Goal: Task Accomplishment & Management: Use online tool/utility

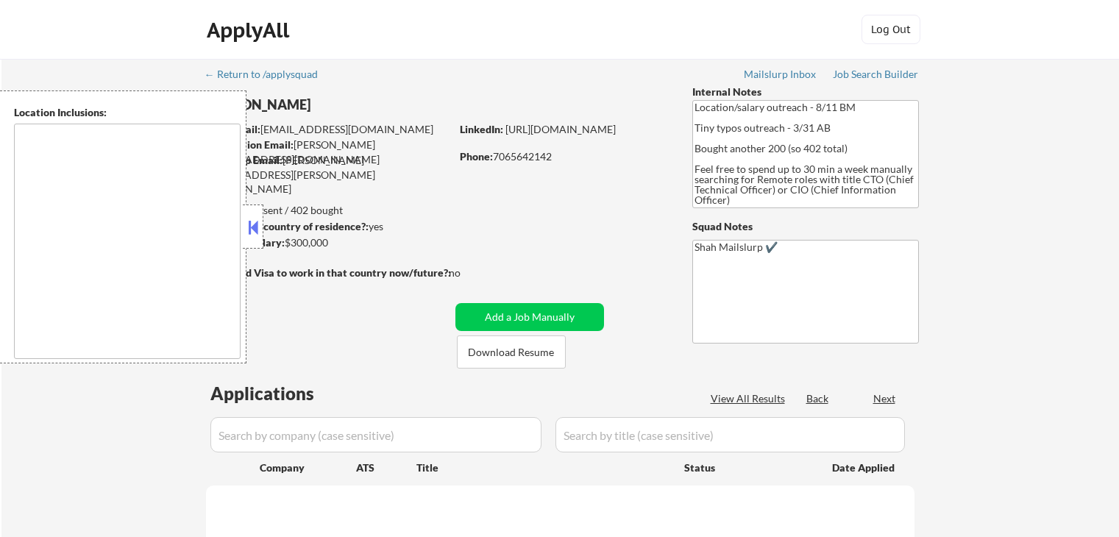
scroll to position [147, 0]
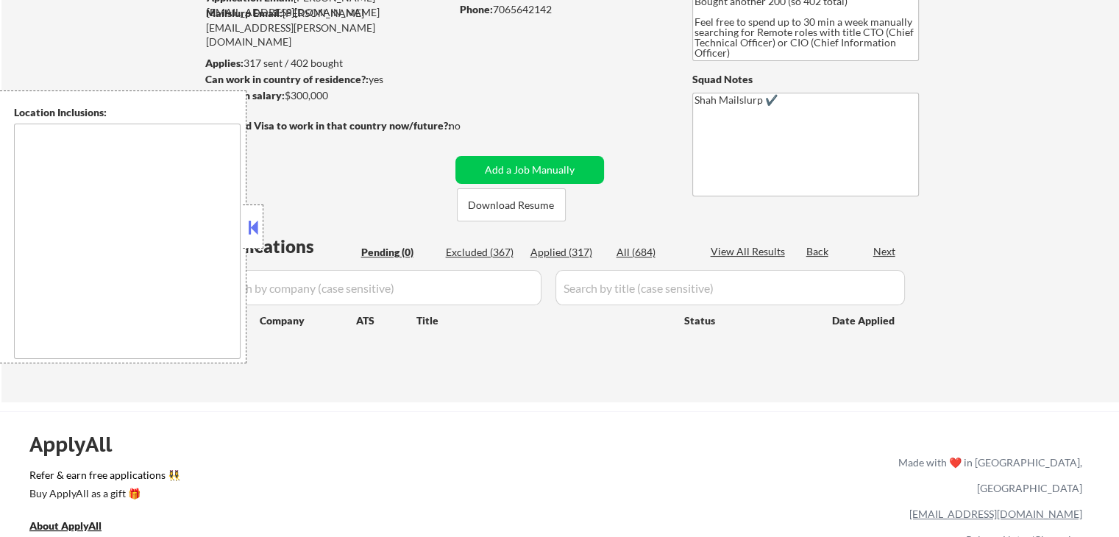
drag, startPoint x: 247, startPoint y: 230, endPoint x: 296, endPoint y: 232, distance: 48.6
click at [251, 229] on button at bounding box center [253, 227] width 16 height 22
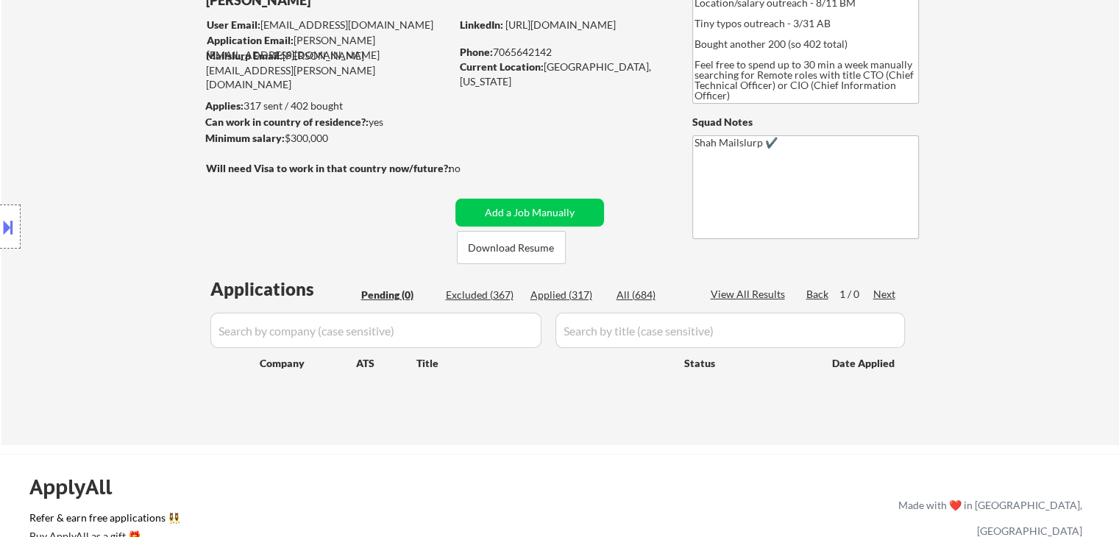
scroll to position [0, 0]
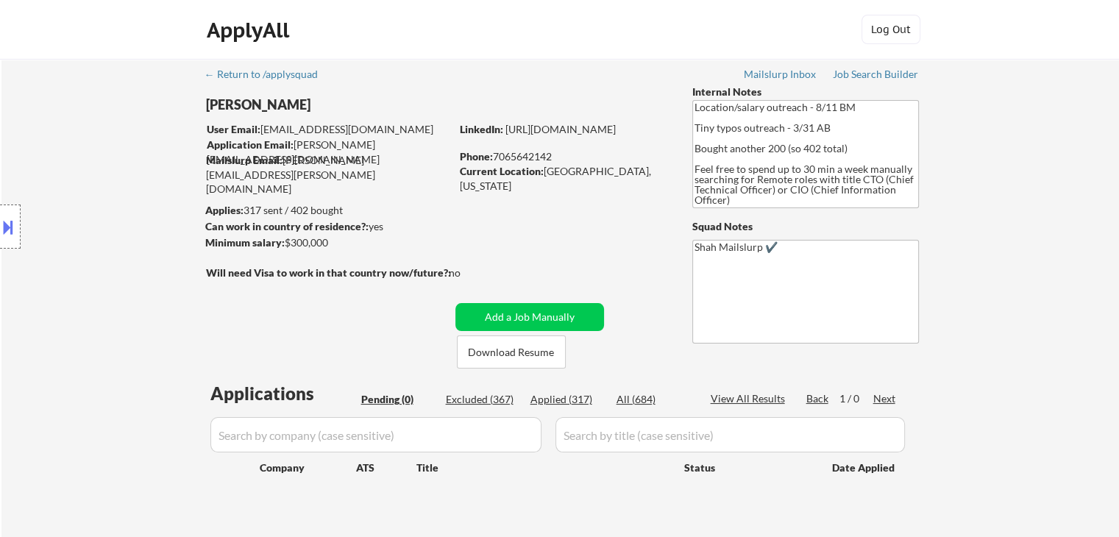
click at [606, 214] on div "← Return to /applysquad Mailslurp Inbox Job Search Builder [PERSON_NAME] User E…" at bounding box center [560, 298] width 734 height 479
click at [1034, 196] on div "← Return to /applysquad Mailslurp Inbox Job Search Builder [PERSON_NAME] User E…" at bounding box center [559, 304] width 1117 height 490
click at [1019, 145] on div "← Return to /applysquad Mailslurp Inbox Job Search Builder [PERSON_NAME] User E…" at bounding box center [559, 304] width 1117 height 490
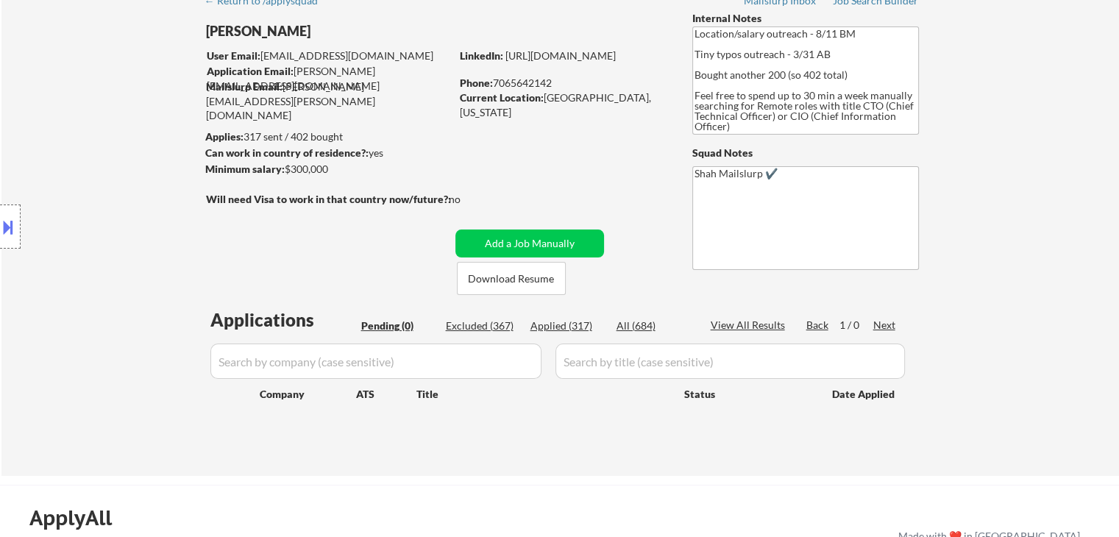
click at [1028, 149] on div "← Return to /applysquad Mailslurp Inbox Job Search Builder [PERSON_NAME] User E…" at bounding box center [559, 230] width 1117 height 490
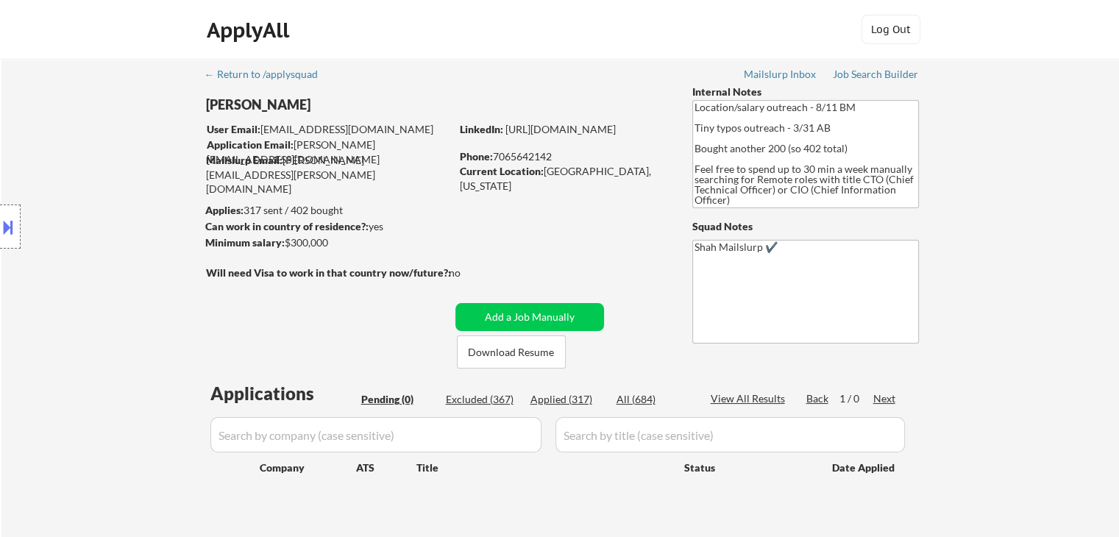
click at [61, 179] on div "Location Inclusions:" at bounding box center [131, 226] width 263 height 273
click at [47, 163] on div "Location Inclusions:" at bounding box center [131, 226] width 263 height 273
click at [51, 156] on div "Location Inclusions:" at bounding box center [131, 226] width 263 height 273
click at [562, 106] on div "← Return to /applysquad Mailslurp Inbox Job Search Builder [PERSON_NAME] User E…" at bounding box center [560, 298] width 734 height 479
click at [559, 71] on div "← Return to /applysquad Mailslurp Inbox Job Search Builder [PERSON_NAME] User E…" at bounding box center [560, 298] width 734 height 479
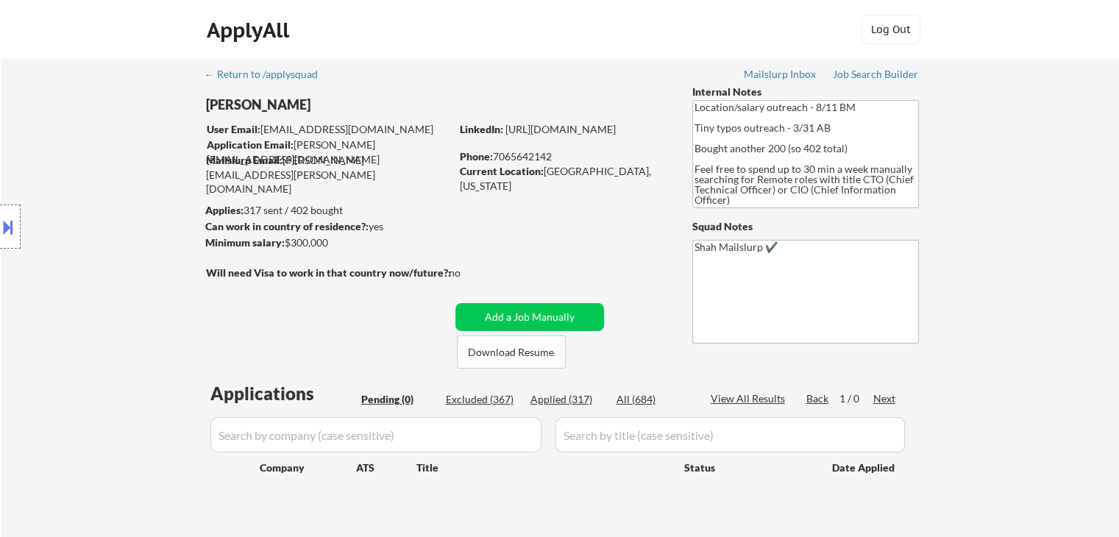
click at [559, 71] on div "← Return to /applysquad Mailslurp Inbox Job Search Builder [PERSON_NAME] User E…" at bounding box center [560, 298] width 734 height 479
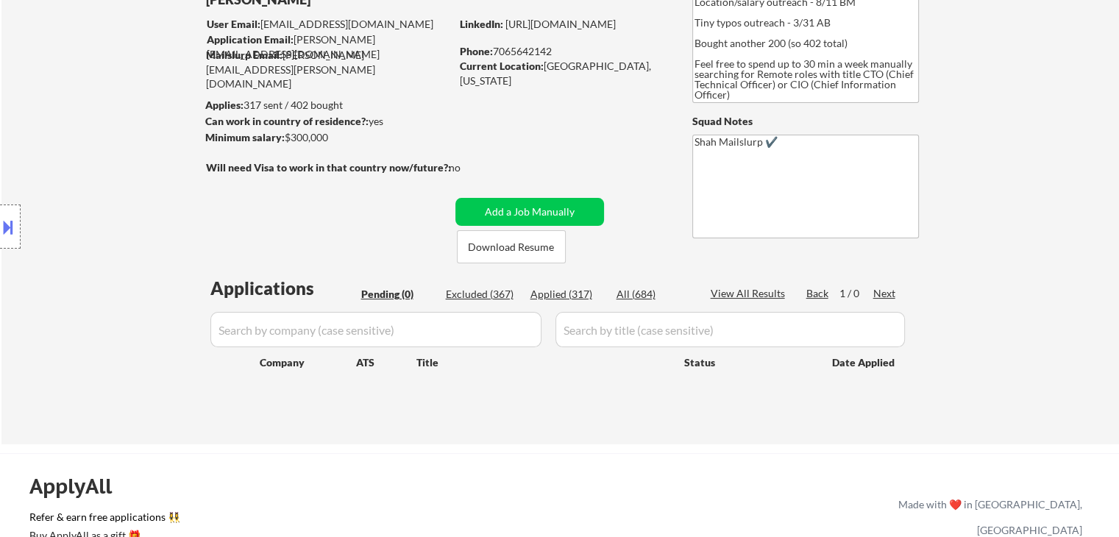
scroll to position [147, 0]
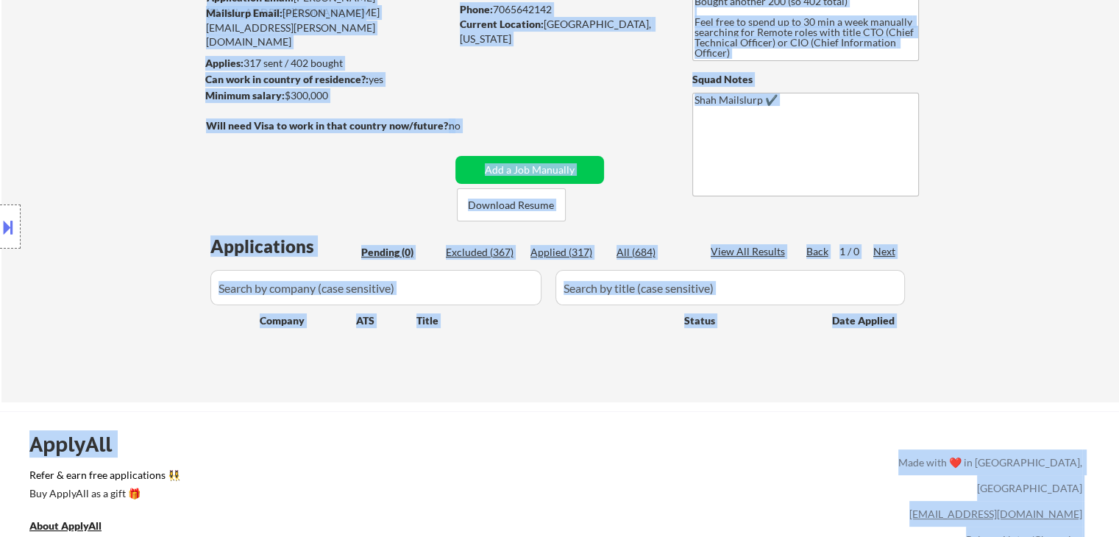
drag, startPoint x: 204, startPoint y: 133, endPoint x: 574, endPoint y: 123, distance: 369.3
click at [574, 123] on body "← Return to /applysquad Mailslurp Inbox Job Search Builder Johnathon Brett User…" at bounding box center [559, 121] width 1119 height 537
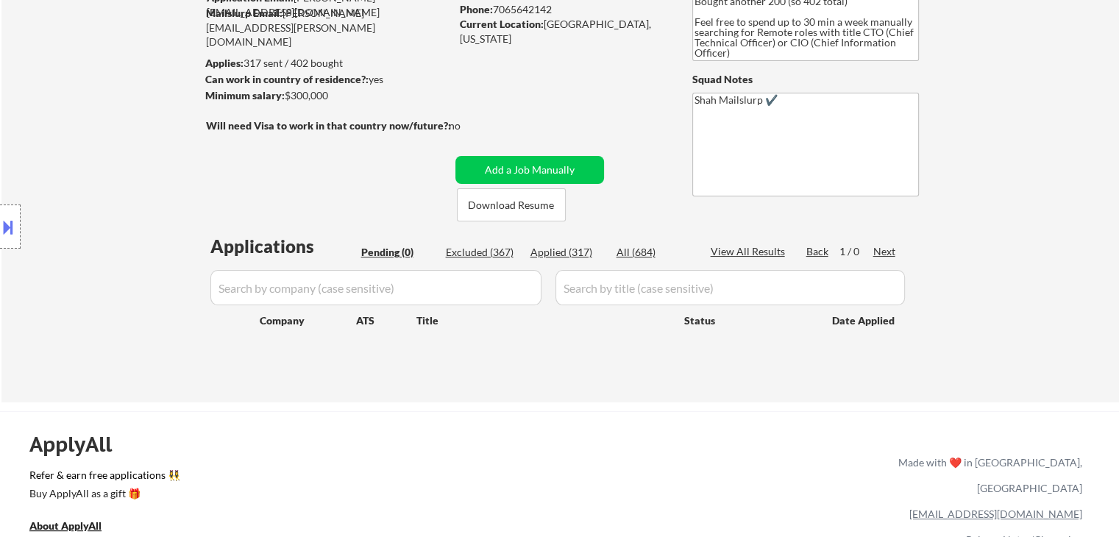
click at [572, 121] on div "← Return to /applysquad Mailslurp Inbox Job Search Builder [PERSON_NAME] User E…" at bounding box center [560, 151] width 734 height 479
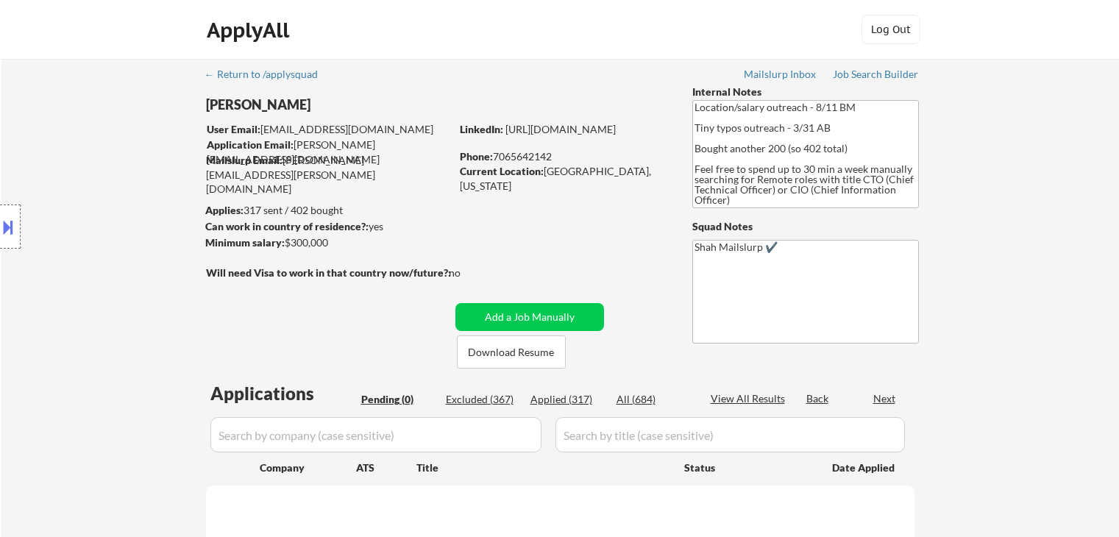
scroll to position [132, 0]
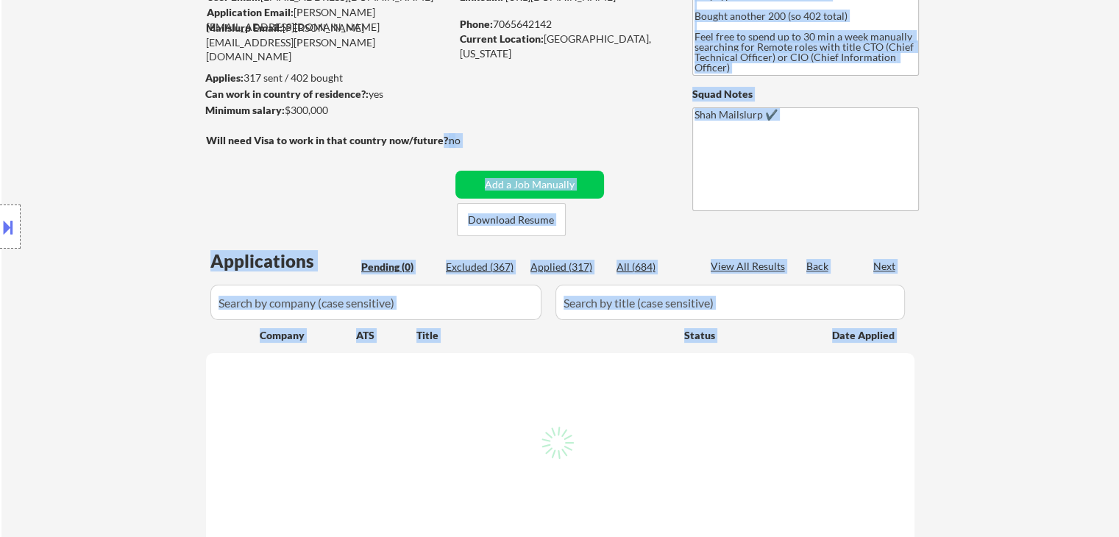
click at [441, 145] on body "← Return to /applysquad Mailslurp Inbox Job Search Builder Johnathon Brett User…" at bounding box center [559, 136] width 1119 height 537
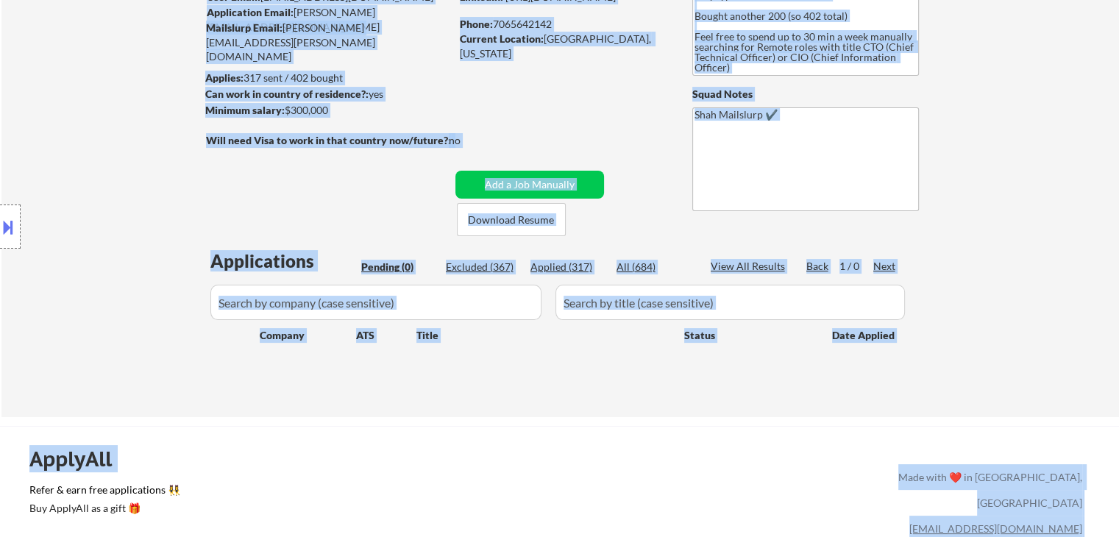
drag, startPoint x: 469, startPoint y: 135, endPoint x: 185, endPoint y: 143, distance: 284.0
click at [185, 143] on body "← Return to /applysquad Mailslurp Inbox Job Search Builder Johnathon Brett User…" at bounding box center [559, 136] width 1119 height 537
click at [182, 150] on div "Location Inclusions:" at bounding box center [131, 226] width 263 height 273
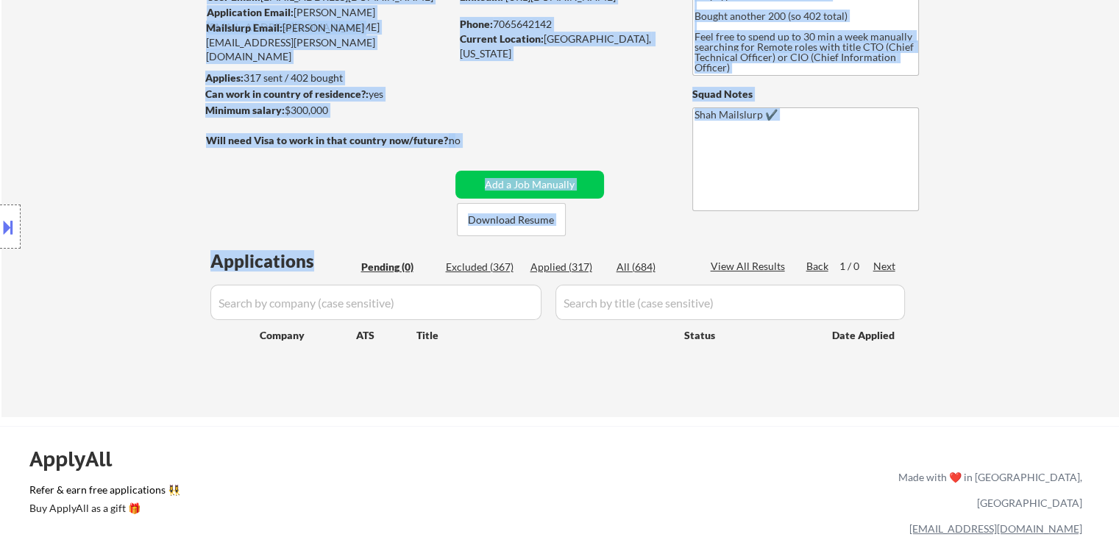
drag, startPoint x: 336, startPoint y: 253, endPoint x: 683, endPoint y: 217, distance: 349.0
click at [683, 217] on div "← Return to /applysquad Mailslurp Inbox Job Search Builder [PERSON_NAME] User E…" at bounding box center [560, 165] width 734 height 479
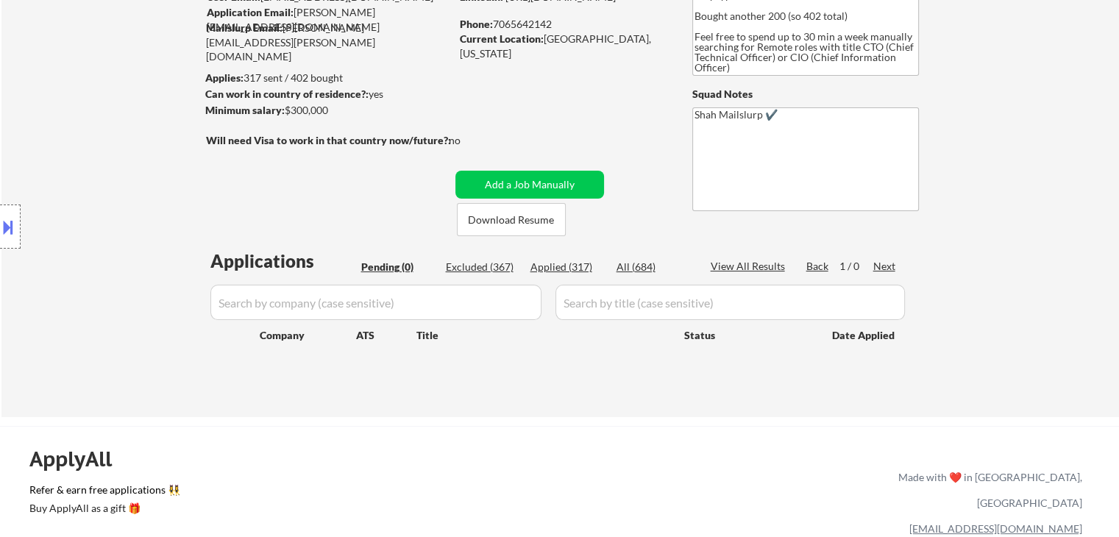
click at [900, 238] on div "← Return to /applysquad Mailslurp Inbox Job Search Builder [PERSON_NAME] User E…" at bounding box center [560, 165] width 734 height 479
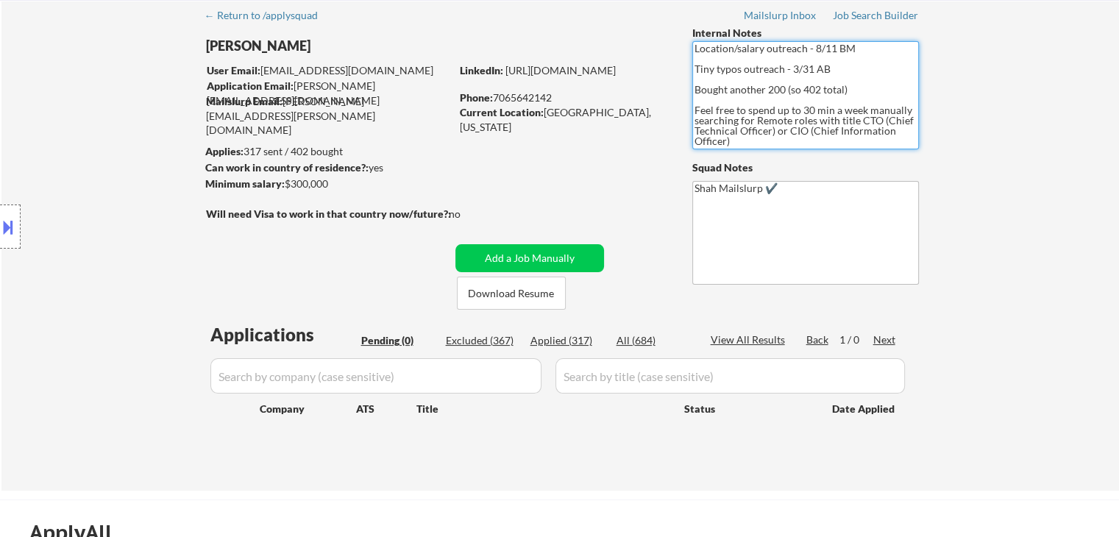
click at [756, 135] on textarea "Location/salary outreach - 8/11 BM Tiny typos outreach - 3/31 AB Bought another…" at bounding box center [805, 95] width 226 height 108
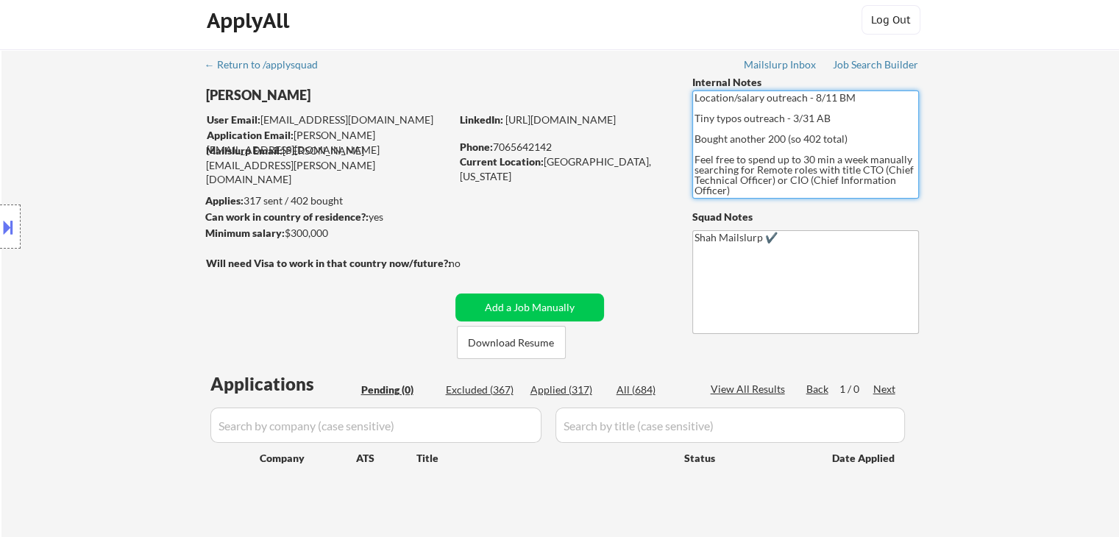
scroll to position [0, 0]
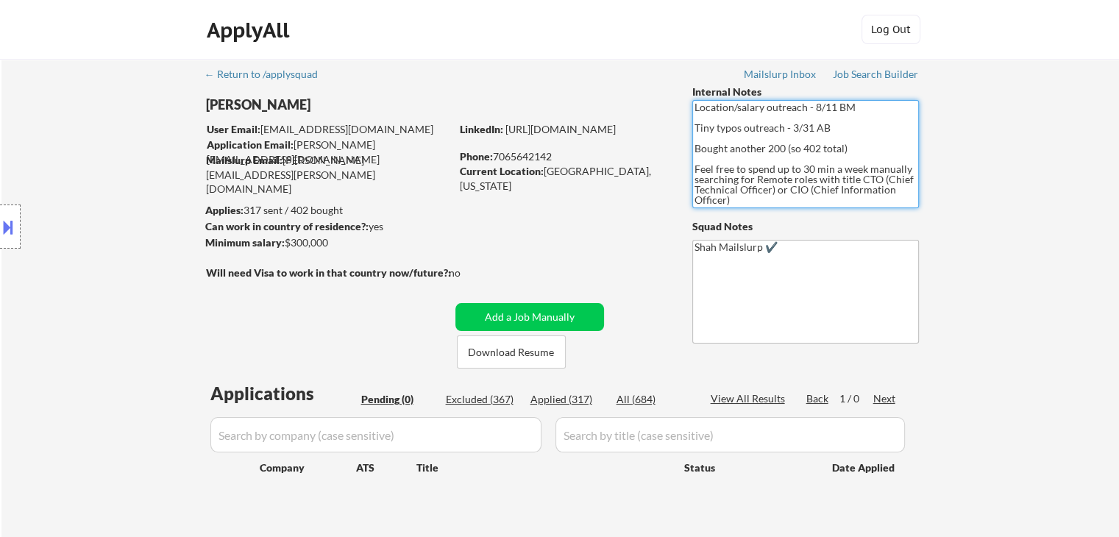
drag, startPoint x: 697, startPoint y: 171, endPoint x: 797, endPoint y: 208, distance: 106.6
click at [797, 208] on div "← Return to /applysquad Mailslurp Inbox Job Search Builder [PERSON_NAME] User E…" at bounding box center [560, 298] width 734 height 479
click at [853, 157] on textarea "Location/salary outreach - 8/11 BM Tiny typos outreach - 3/31 AB Bought another…" at bounding box center [805, 154] width 226 height 108
drag, startPoint x: 852, startPoint y: 154, endPoint x: 688, endPoint y: 151, distance: 163.3
click at [688, 151] on div "← Return to /applysquad Mailslurp Inbox Job Search Builder [PERSON_NAME] User E…" at bounding box center [560, 298] width 734 height 479
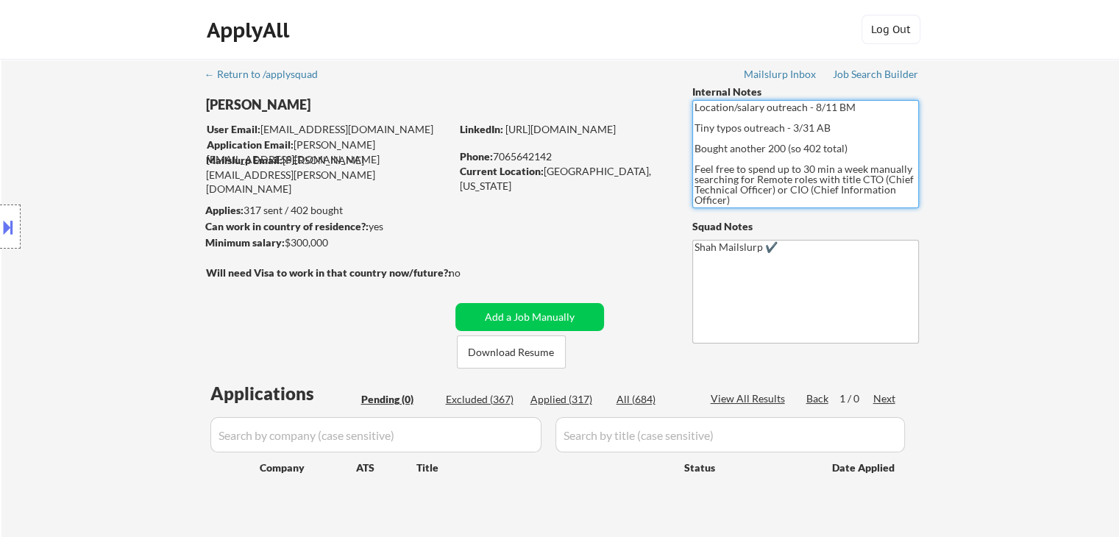
drag, startPoint x: 769, startPoint y: 163, endPoint x: 803, endPoint y: 146, distance: 37.8
click at [770, 163] on textarea "Location/salary outreach - 8/11 BM Tiny typos outreach - 3/31 AB Bought another…" at bounding box center [805, 154] width 226 height 108
drag, startPoint x: 832, startPoint y: 124, endPoint x: 636, endPoint y: 118, distance: 195.7
click at [636, 118] on div "← Return to /applysquad Mailslurp Inbox Job Search Builder [PERSON_NAME] User E…" at bounding box center [560, 298] width 734 height 479
click at [748, 136] on textarea "Location/salary outreach - 8/11 BM Tiny typos outreach - 3/31 AB Bought another…" at bounding box center [805, 154] width 226 height 108
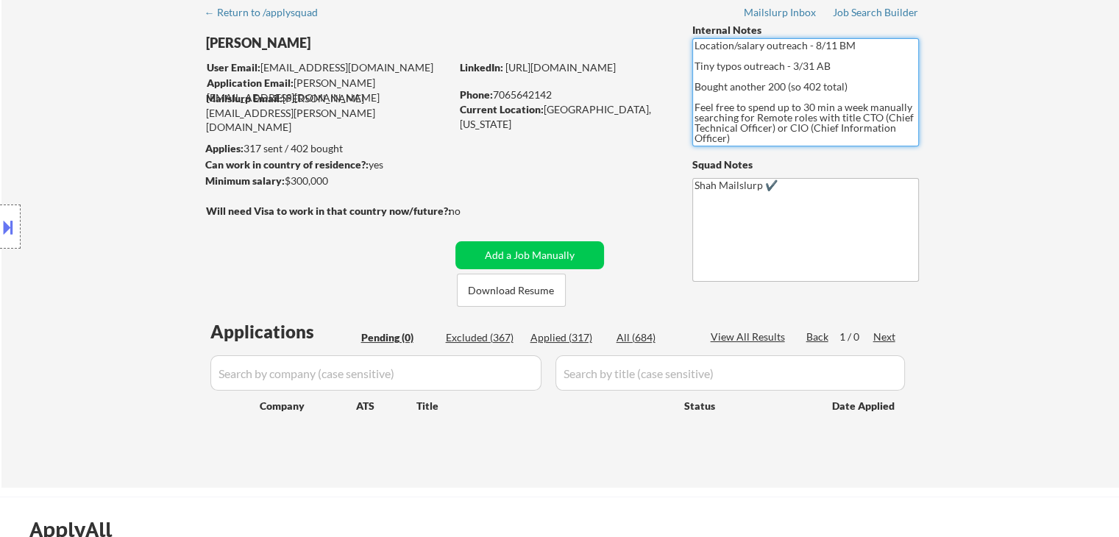
scroll to position [147, 0]
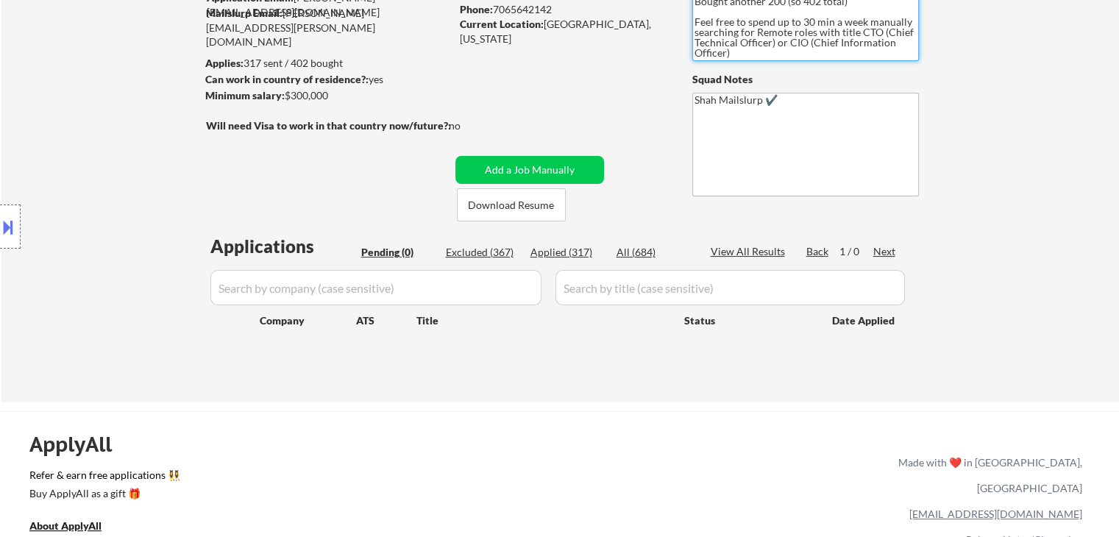
click at [182, 129] on div "Location Inclusions:" at bounding box center [131, 226] width 263 height 273
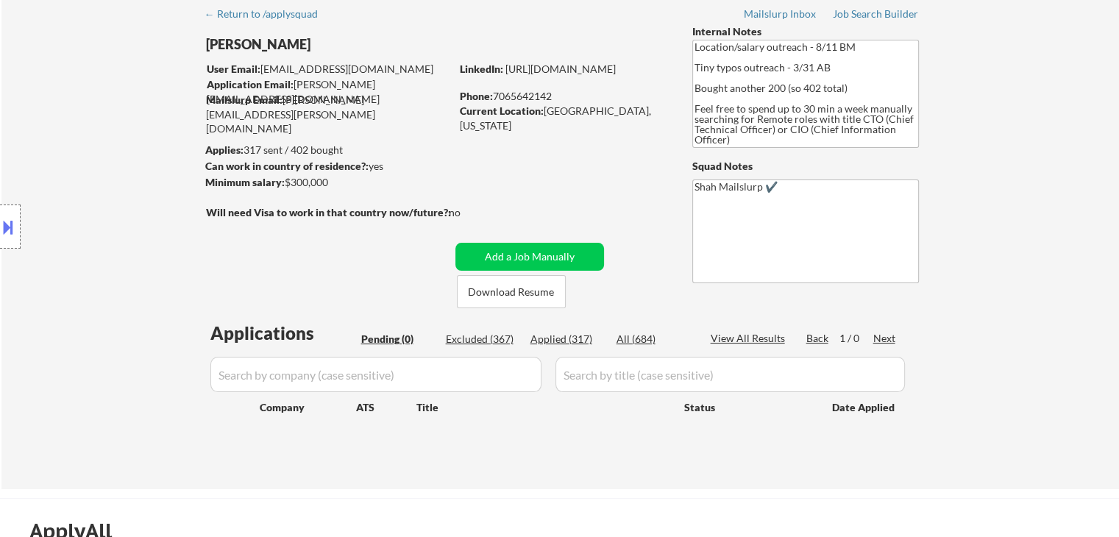
scroll to position [0, 0]
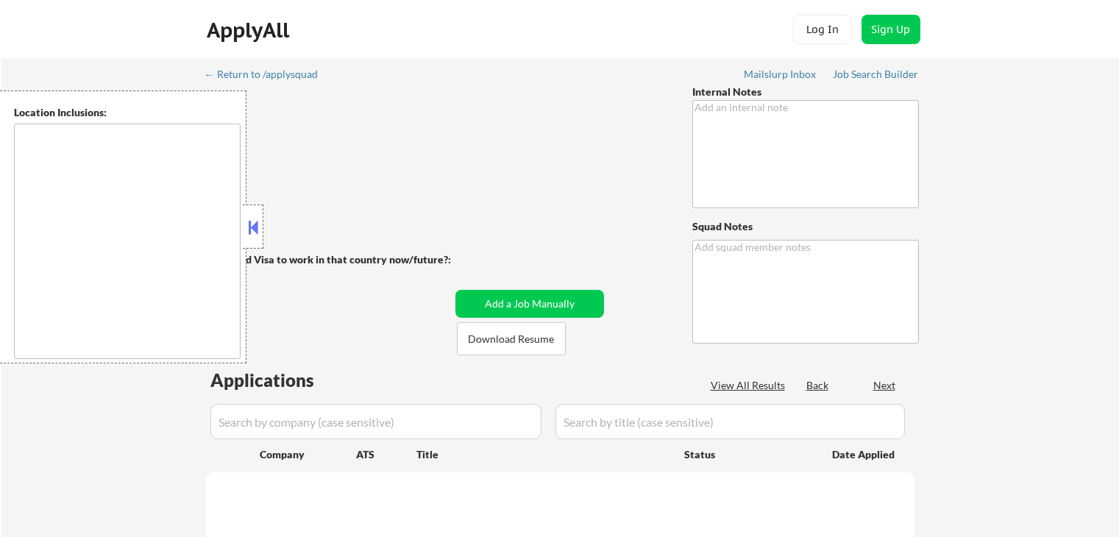
type textarea "Location/salary outreach - 8/11 BM Tiny typos outreach - 3/31 AB Bought another…"
type textarea "Shah Mailslurp ✔️"
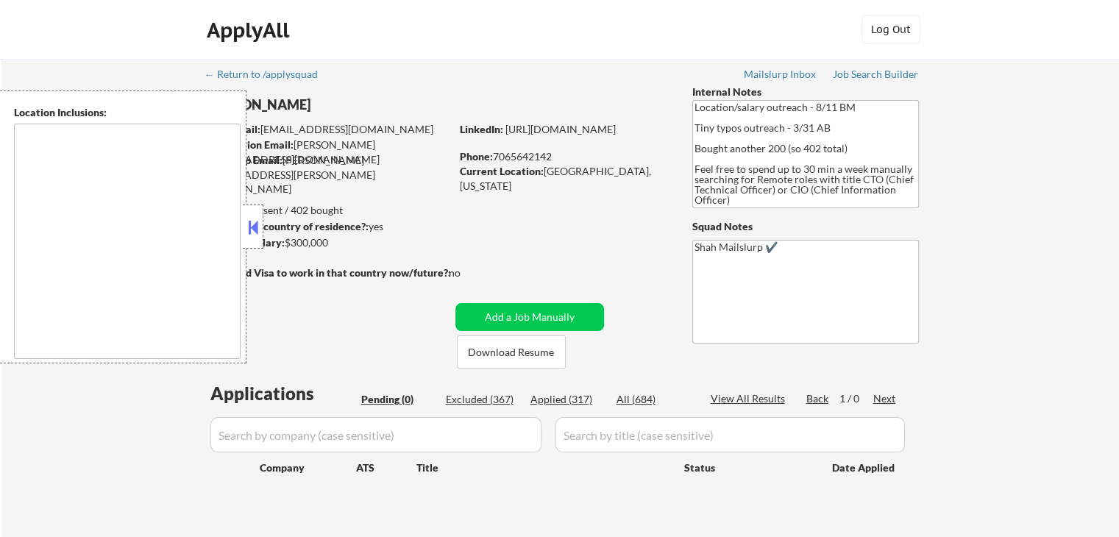
drag, startPoint x: 866, startPoint y: 75, endPoint x: 1044, endPoint y: 63, distance: 179.1
click at [1044, 63] on div "← Return to /applysquad Mailslurp Inbox Job Search Builder [PERSON_NAME] User E…" at bounding box center [559, 304] width 1117 height 490
click at [891, 71] on div "Job Search Builder" at bounding box center [875, 74] width 86 height 10
click at [250, 225] on button at bounding box center [253, 227] width 16 height 22
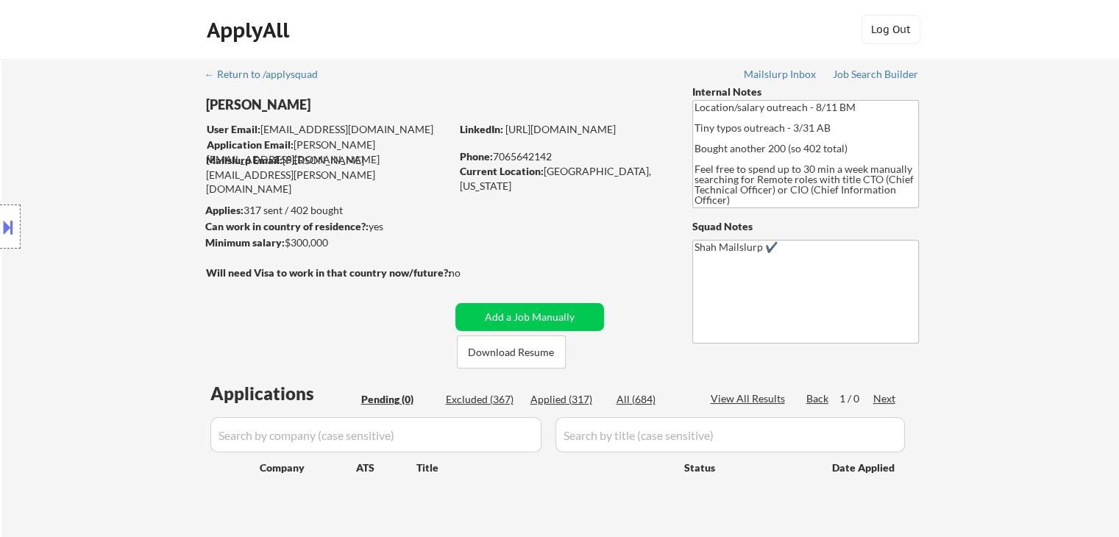
click at [163, 171] on div "Location Inclusions:" at bounding box center [131, 226] width 263 height 273
click at [165, 163] on div "Location Inclusions:" at bounding box center [131, 226] width 263 height 273
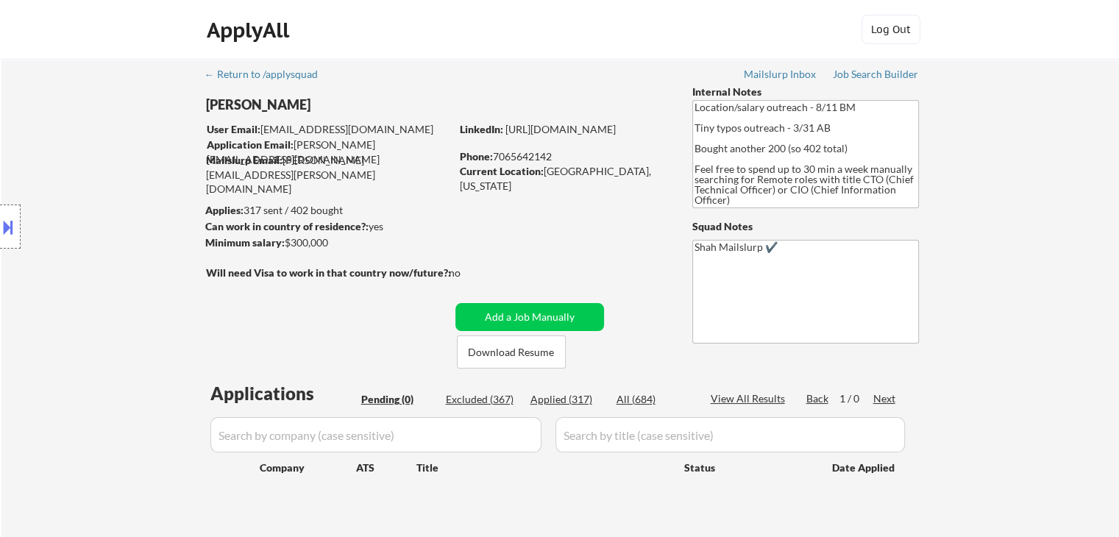
click at [165, 163] on div "Location Inclusions:" at bounding box center [131, 226] width 263 height 273
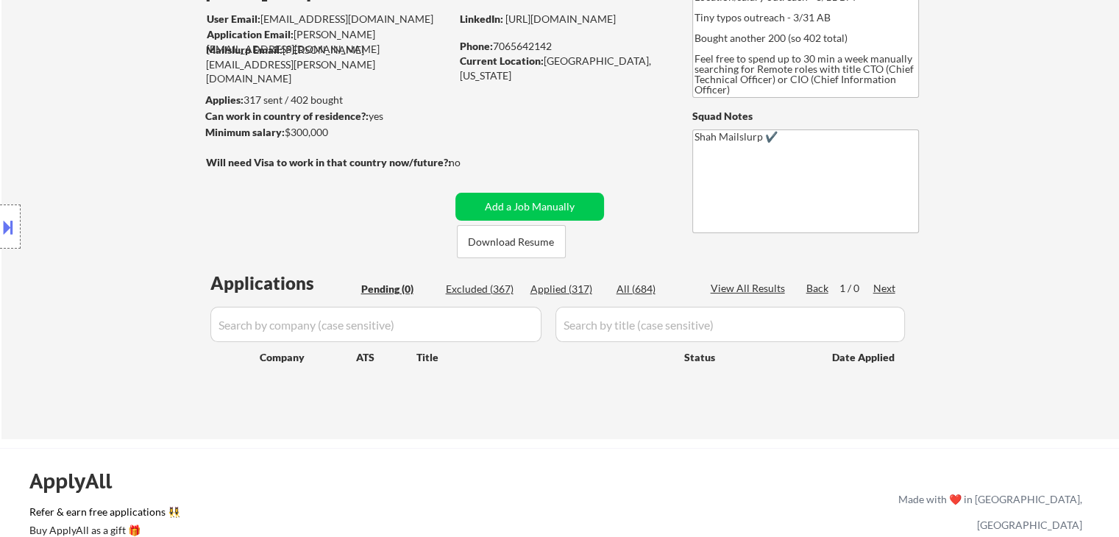
scroll to position [147, 0]
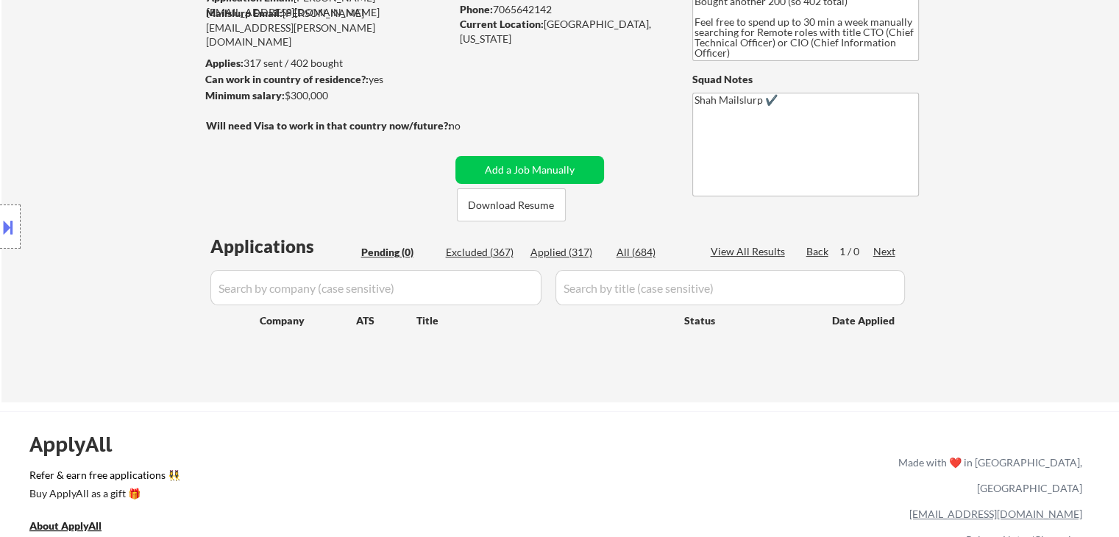
click at [132, 24] on div "← Return to /applysquad Mailslurp Inbox Job Search Builder [PERSON_NAME] User E…" at bounding box center [559, 157] width 1117 height 490
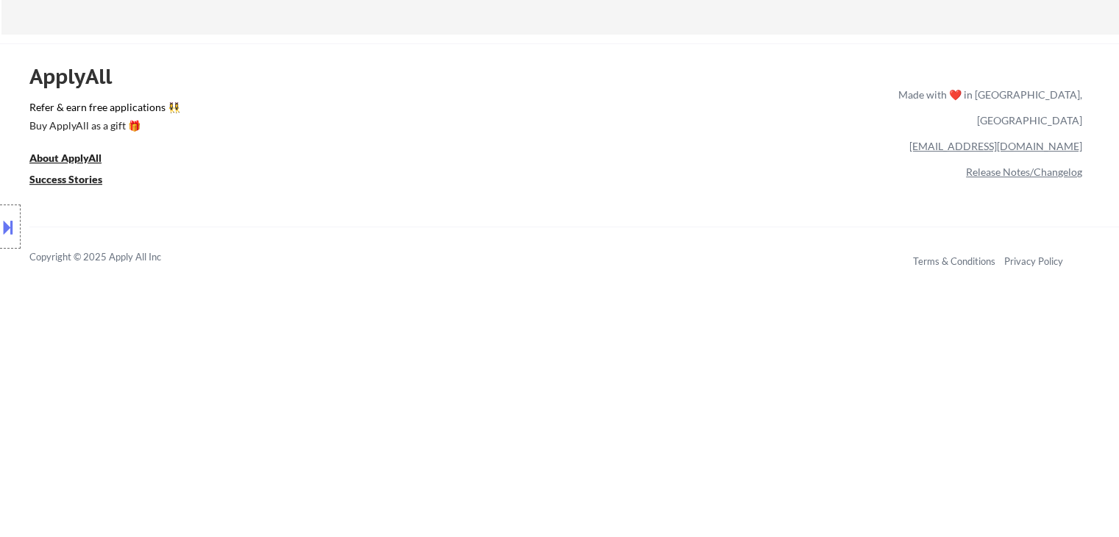
click at [191, 125] on div "Location Inclusions:" at bounding box center [131, 226] width 263 height 273
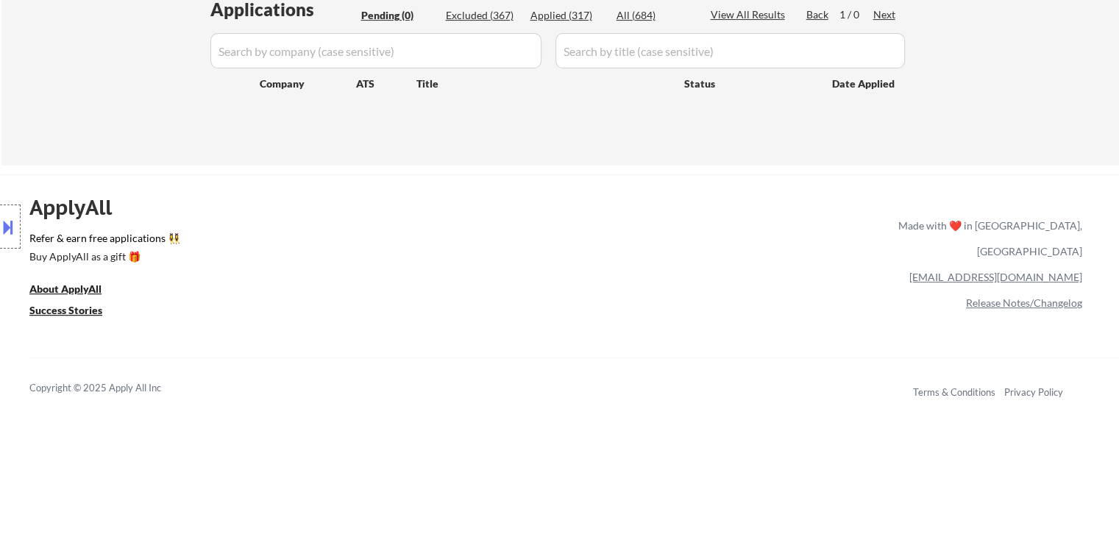
scroll to position [294, 0]
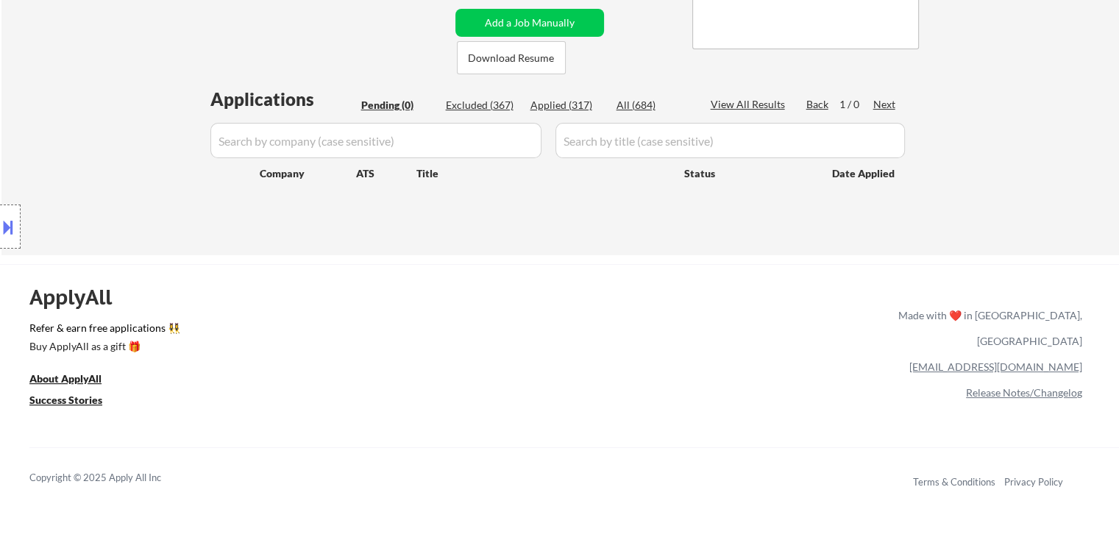
click at [921, 159] on div "← Return to /applysquad Mailslurp Inbox Job Search Builder [PERSON_NAME] User E…" at bounding box center [560, 4] width 734 height 479
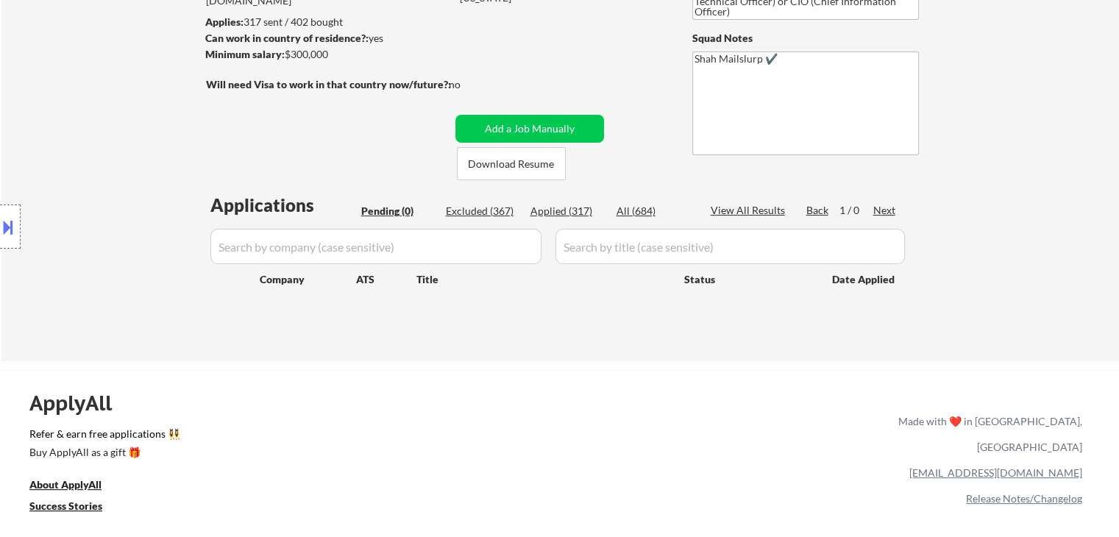
scroll to position [0, 0]
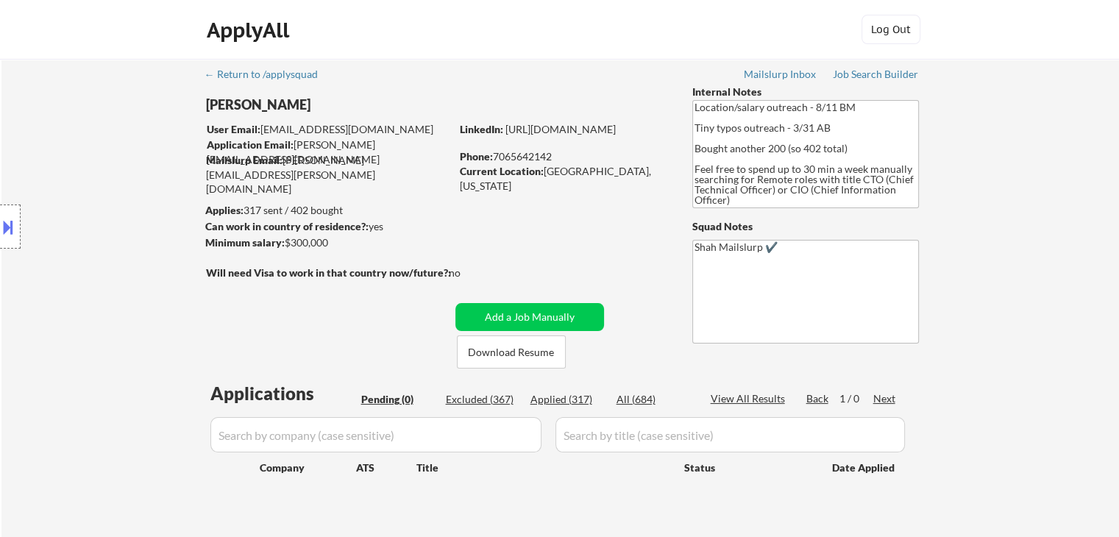
click at [116, 197] on div "Location Inclusions:" at bounding box center [131, 226] width 263 height 273
click at [138, 224] on div "Location Inclusions:" at bounding box center [131, 226] width 263 height 273
click at [1039, 154] on div "← Return to /applysquad Mailslurp Inbox Job Search Builder [PERSON_NAME] User E…" at bounding box center [559, 304] width 1117 height 490
click at [950, 351] on div "← Return to /applysquad Mailslurp Inbox Job Search Builder [PERSON_NAME] User E…" at bounding box center [559, 304] width 1117 height 490
click at [1032, 110] on div "← Return to /applysquad Mailslurp Inbox Job Search Builder [PERSON_NAME] User E…" at bounding box center [559, 304] width 1117 height 490
